Goal: Information Seeking & Learning: Learn about a topic

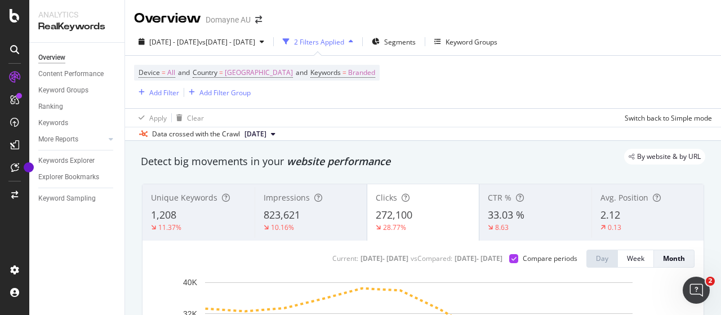
scroll to position [106, 0]
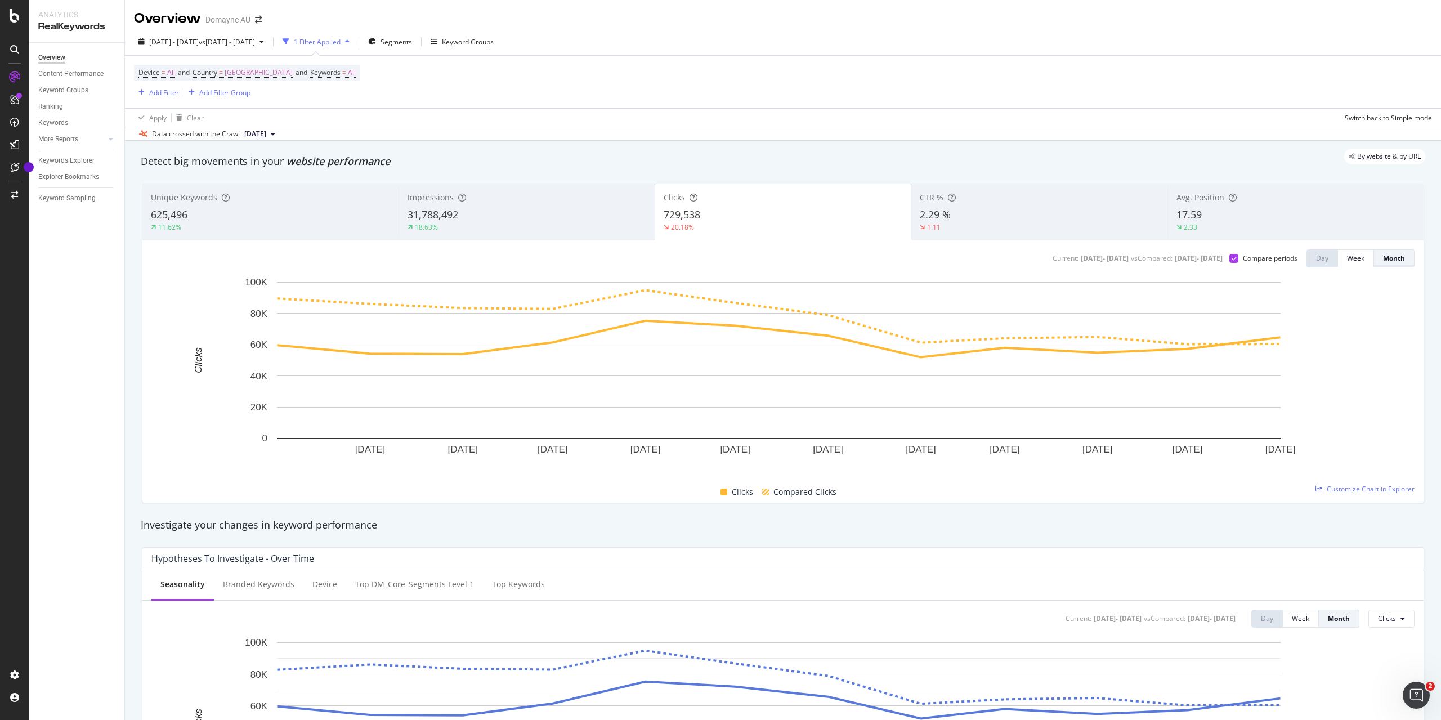
click at [720, 261] on div "Month" at bounding box center [1394, 258] width 22 height 10
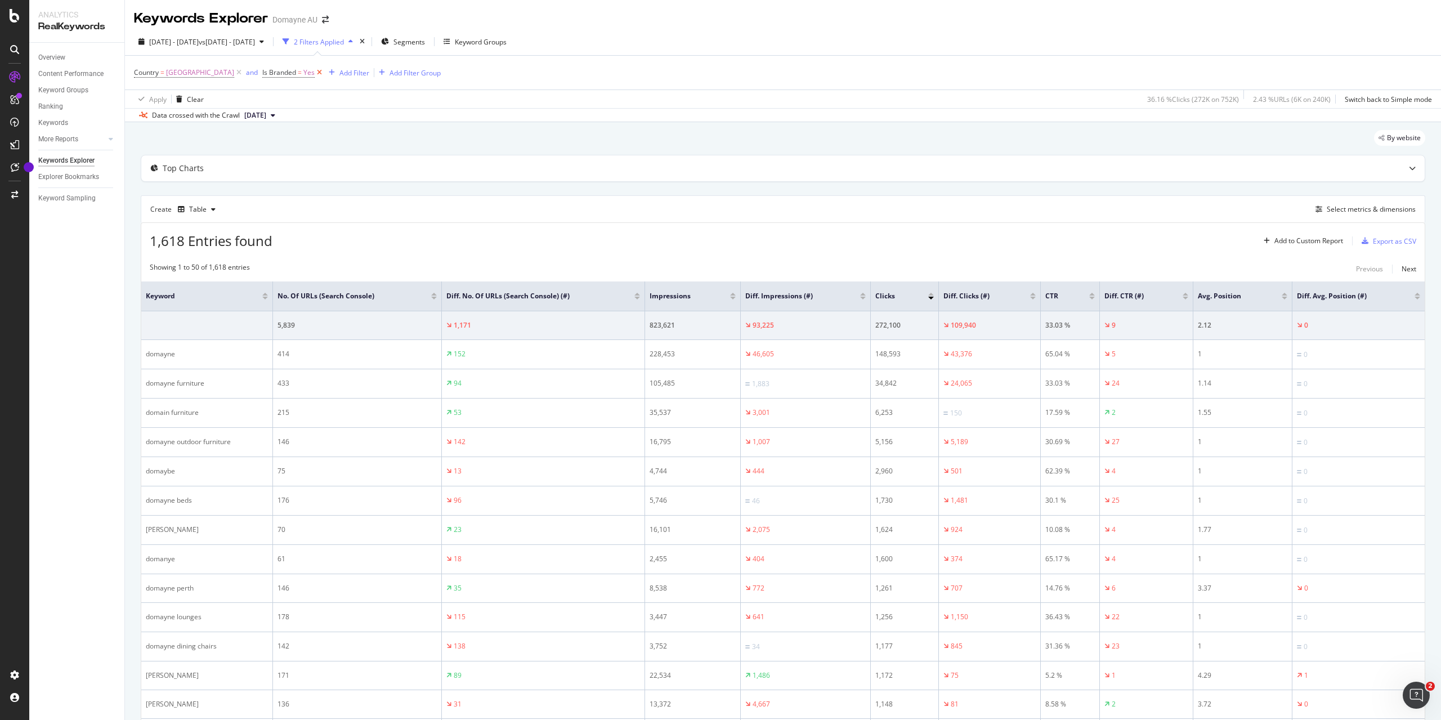
click at [315, 74] on icon at bounding box center [320, 72] width 10 height 11
